Goal: Find specific page/section: Find specific page/section

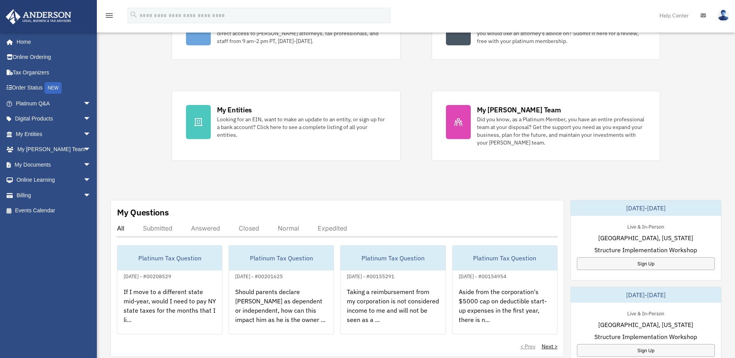
scroll to position [116, 0]
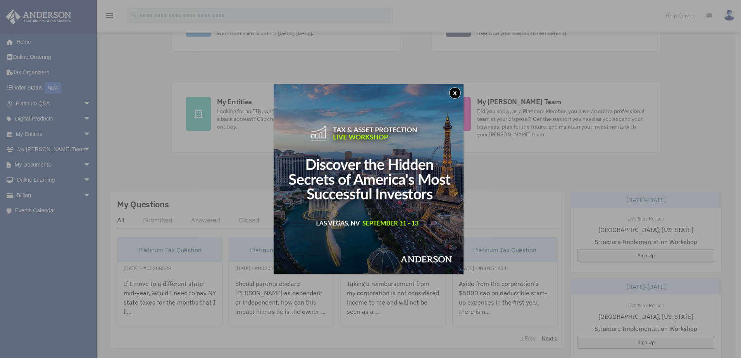
click at [176, 189] on div "x" at bounding box center [370, 179] width 741 height 358
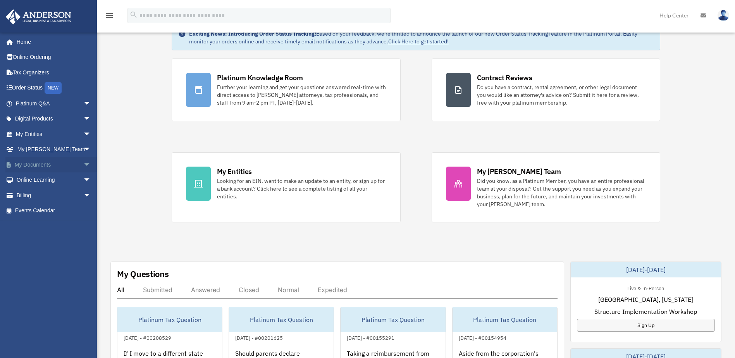
scroll to position [39, 0]
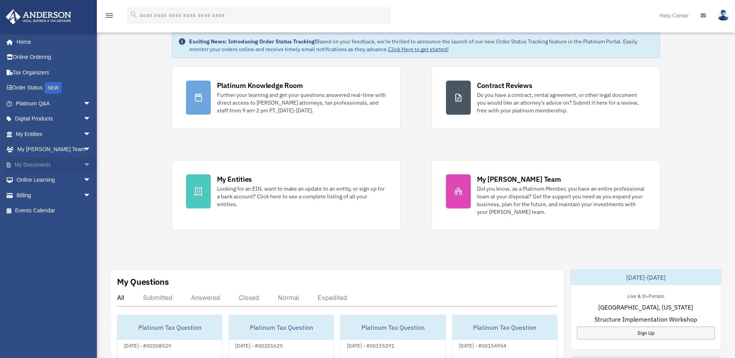
click at [83, 163] on span "arrow_drop_down" at bounding box center [91, 165] width 16 height 16
click at [35, 182] on link "Box" at bounding box center [57, 180] width 92 height 16
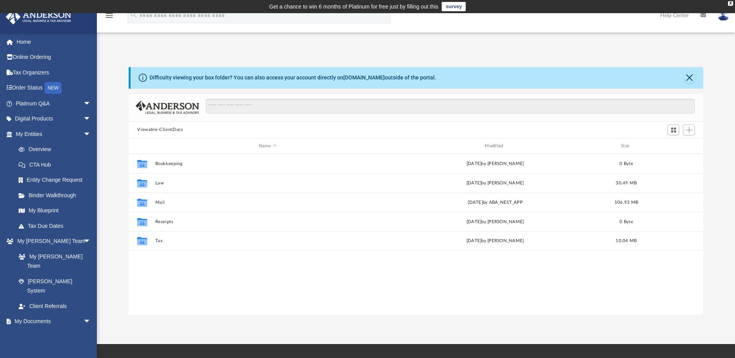
scroll to position [171, 569]
click at [495, 146] on div "Modified" at bounding box center [495, 146] width 225 height 7
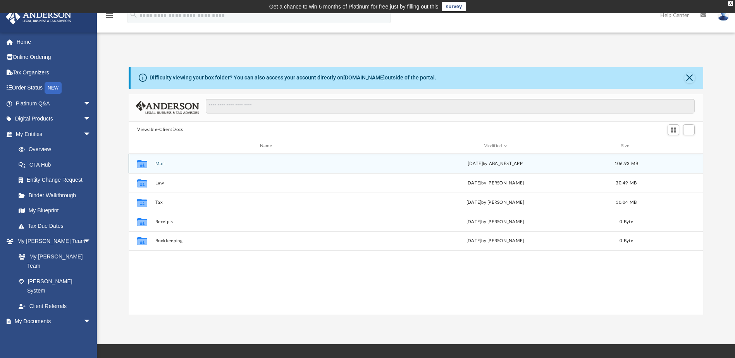
click at [412, 164] on div "Tue Aug 5 2025 by ABA_NEST_APP" at bounding box center [495, 163] width 224 height 7
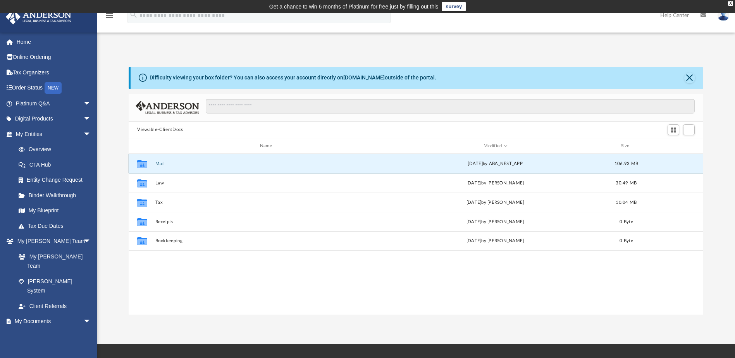
click at [412, 164] on div "Tue Aug 5 2025 by ABA_NEST_APP" at bounding box center [495, 163] width 224 height 7
click at [335, 164] on button "Mail" at bounding box center [267, 163] width 224 height 5
click at [163, 162] on button "Mail" at bounding box center [267, 163] width 224 height 5
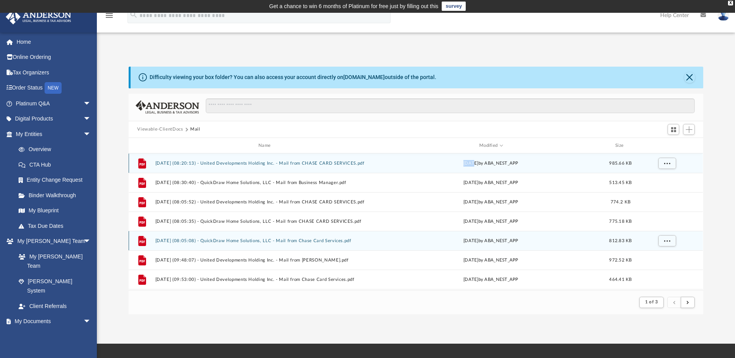
scroll to position [0, 0]
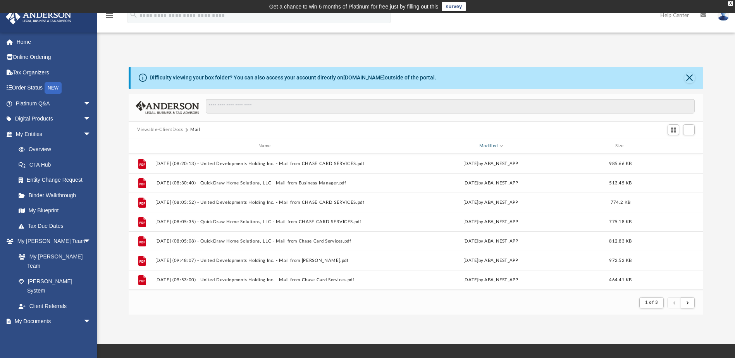
click at [425, 146] on div "Modified" at bounding box center [491, 146] width 222 height 7
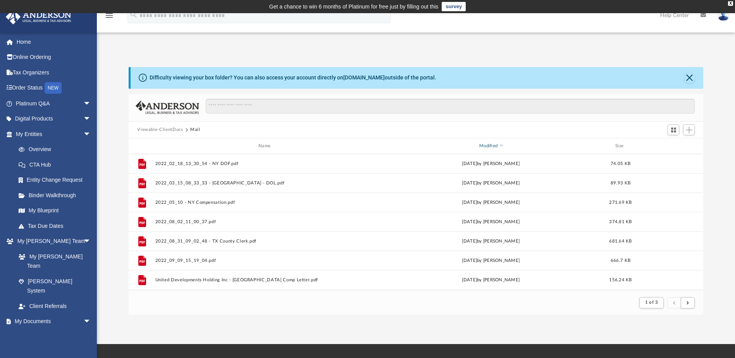
click at [496, 144] on div "Modified" at bounding box center [491, 146] width 222 height 7
